Goal: Find specific page/section: Find specific page/section

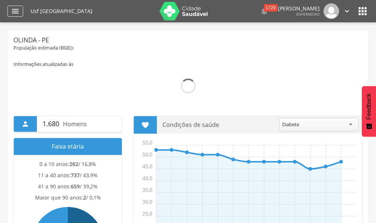
click at [18, 12] on icon "" at bounding box center [15, 11] width 9 height 9
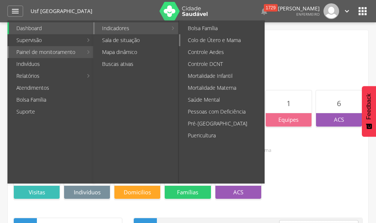
click at [234, 38] on link "Colo de Útero e Mama" at bounding box center [222, 40] width 84 height 12
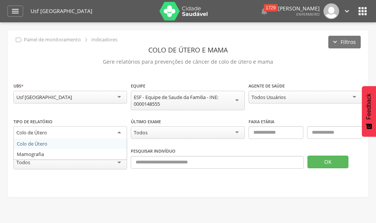
click at [118, 132] on div "Colo de Útero" at bounding box center [70, 132] width 114 height 13
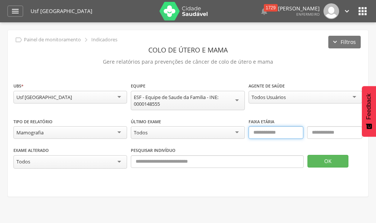
click at [280, 131] on input "text" at bounding box center [275, 132] width 55 height 13
type input "**"
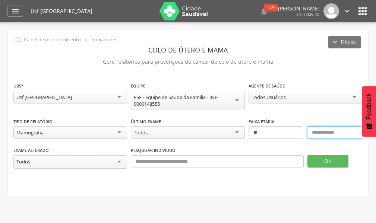
click at [323, 135] on input "text" at bounding box center [334, 132] width 55 height 13
type input "**"
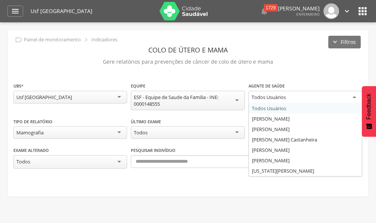
click at [355, 96] on div "Todos Usuários" at bounding box center [305, 97] width 114 height 13
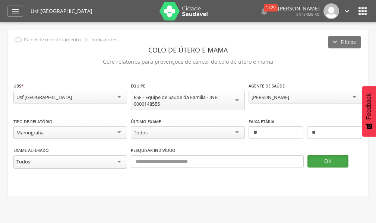
click at [328, 162] on button "OK" at bounding box center [327, 161] width 41 height 13
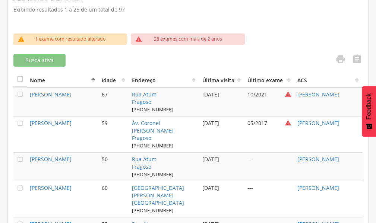
scroll to position [245, 0]
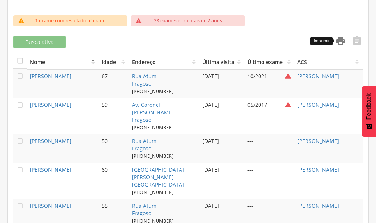
click at [342, 42] on icon "" at bounding box center [340, 41] width 10 height 10
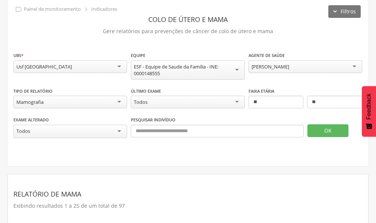
scroll to position [22, 0]
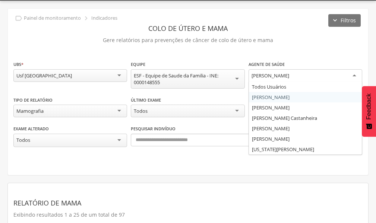
click at [355, 77] on div "[PERSON_NAME]" at bounding box center [305, 75] width 114 height 13
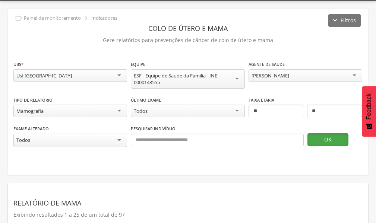
click at [319, 140] on button "OK" at bounding box center [327, 139] width 41 height 13
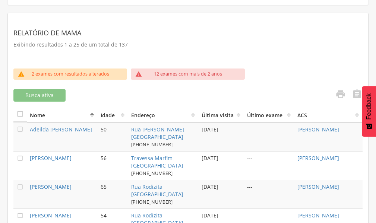
scroll to position [178, 0]
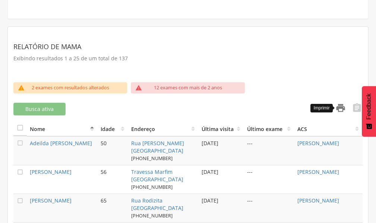
click at [338, 107] on icon "" at bounding box center [340, 108] width 10 height 10
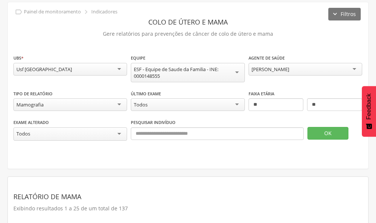
scroll to position [0, 0]
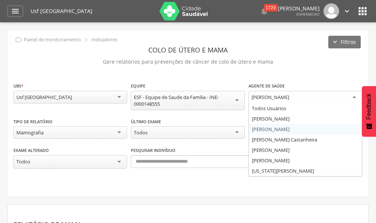
click at [353, 97] on div "[PERSON_NAME]" at bounding box center [305, 97] width 114 height 13
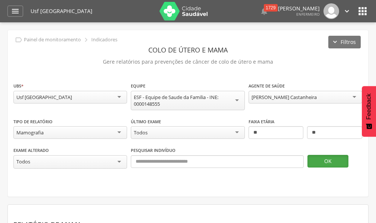
click at [327, 163] on button "OK" at bounding box center [327, 161] width 41 height 13
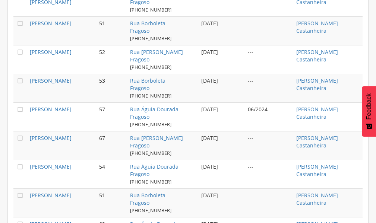
scroll to position [163, 0]
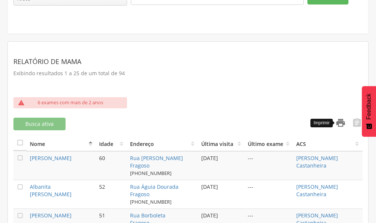
click at [342, 122] on icon "" at bounding box center [340, 123] width 10 height 10
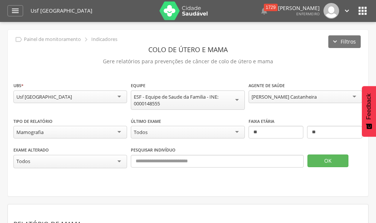
scroll to position [0, 0]
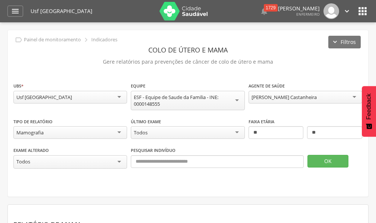
click at [354, 98] on div "[PERSON_NAME] Castanheira" at bounding box center [305, 97] width 114 height 13
click at [319, 159] on button "OK" at bounding box center [327, 161] width 41 height 13
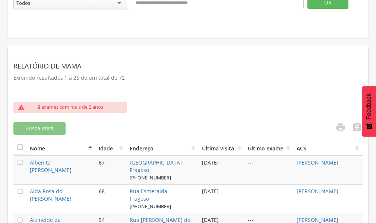
scroll to position [154, 0]
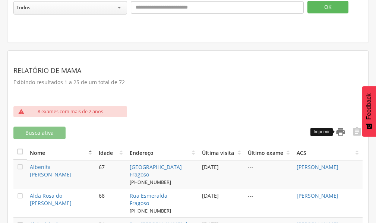
click at [340, 132] on icon "" at bounding box center [340, 132] width 10 height 10
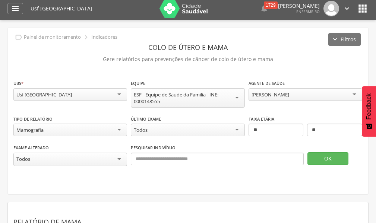
scroll to position [0, 0]
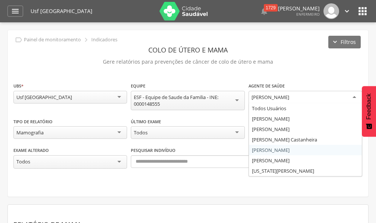
click at [354, 97] on div "[PERSON_NAME]" at bounding box center [305, 97] width 114 height 13
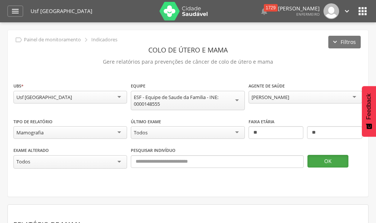
click at [318, 161] on button "OK" at bounding box center [327, 161] width 41 height 13
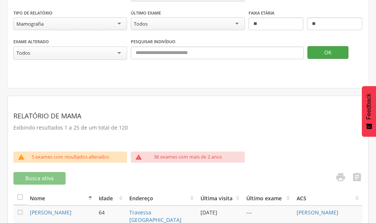
scroll to position [149, 0]
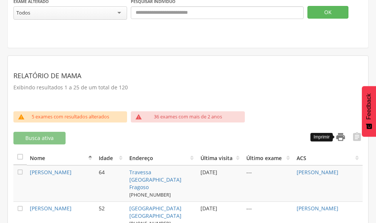
click at [341, 140] on icon "" at bounding box center [340, 137] width 10 height 10
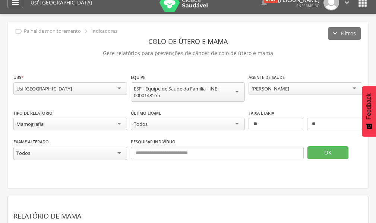
scroll to position [0, 0]
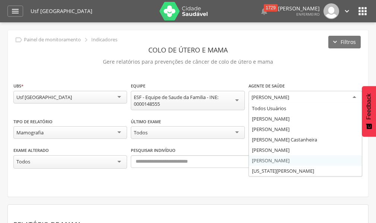
click at [348, 98] on div "[PERSON_NAME]" at bounding box center [305, 97] width 114 height 13
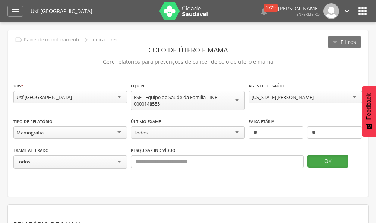
click at [323, 162] on button "OK" at bounding box center [327, 161] width 41 height 13
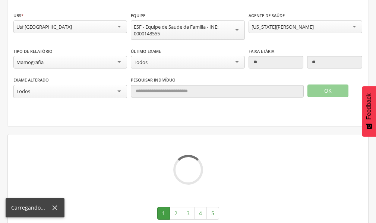
scroll to position [80, 0]
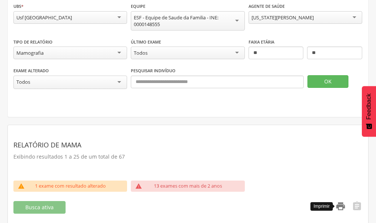
click at [340, 209] on icon "" at bounding box center [340, 206] width 10 height 10
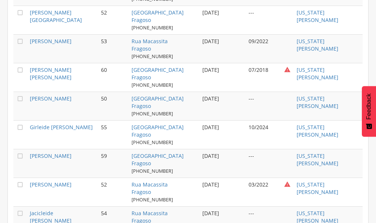
scroll to position [415, 0]
